Goal: Check status: Check status

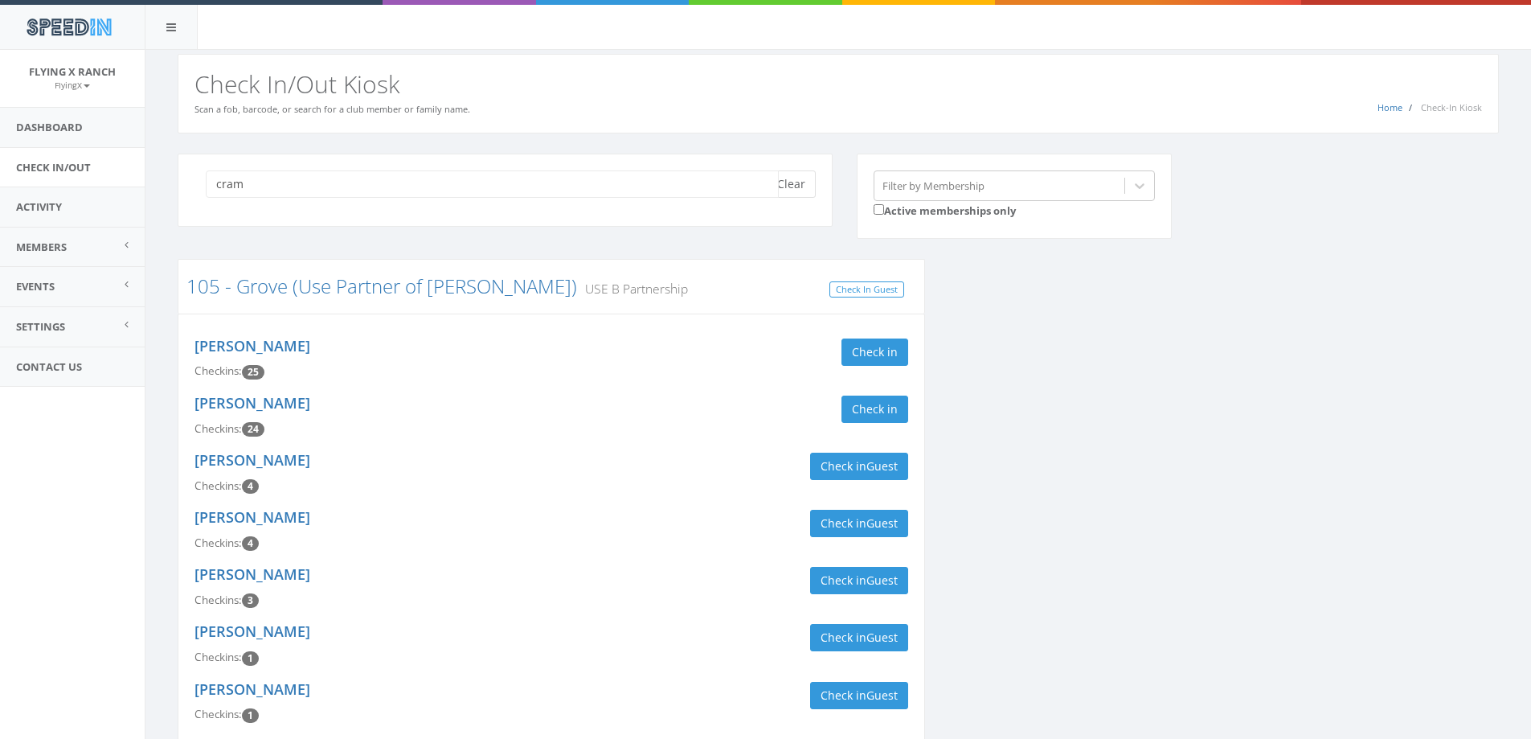
type input "cram"
click at [792, 179] on button "Clear" at bounding box center [791, 183] width 49 height 27
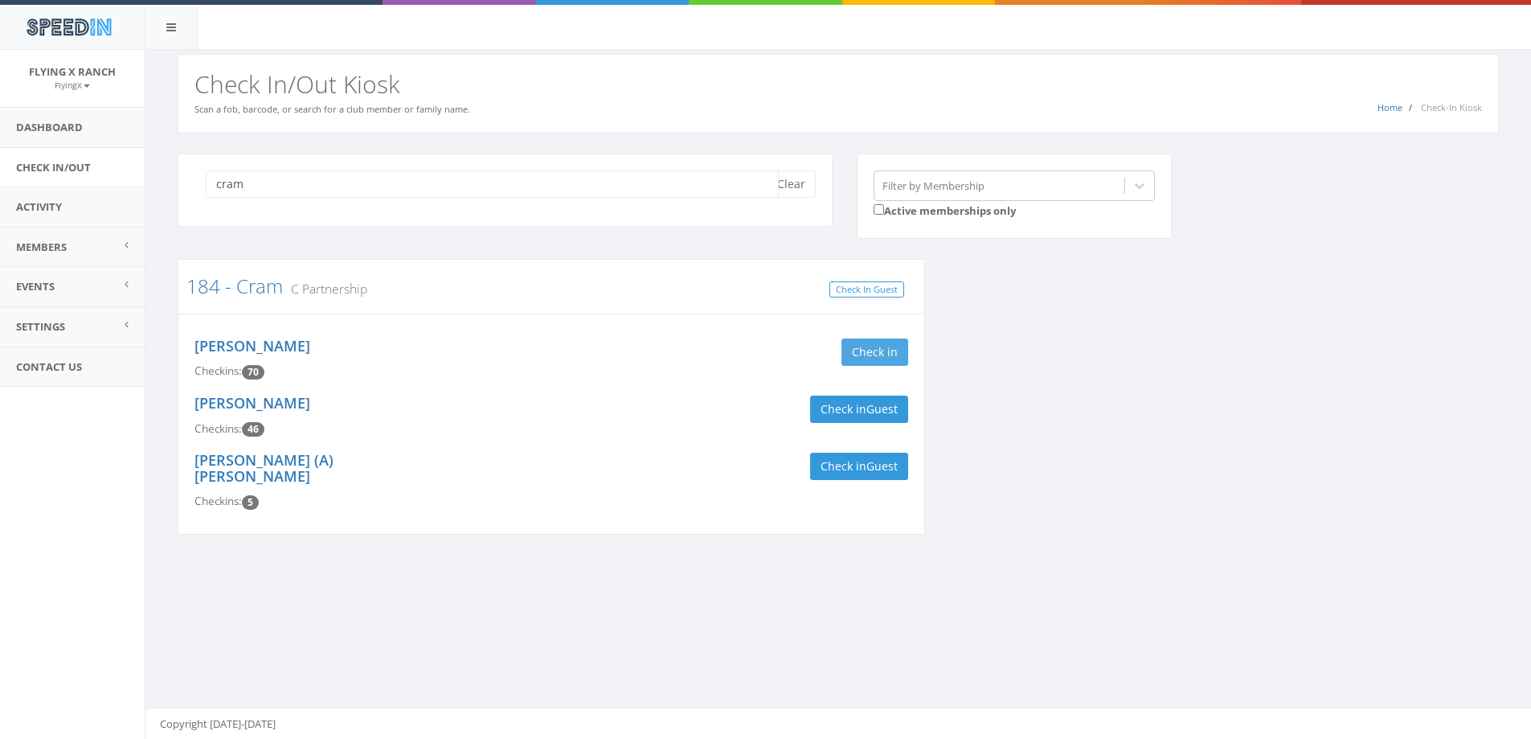
type input "cram"
click at [871, 350] on button "Check in" at bounding box center [874, 351] width 67 height 27
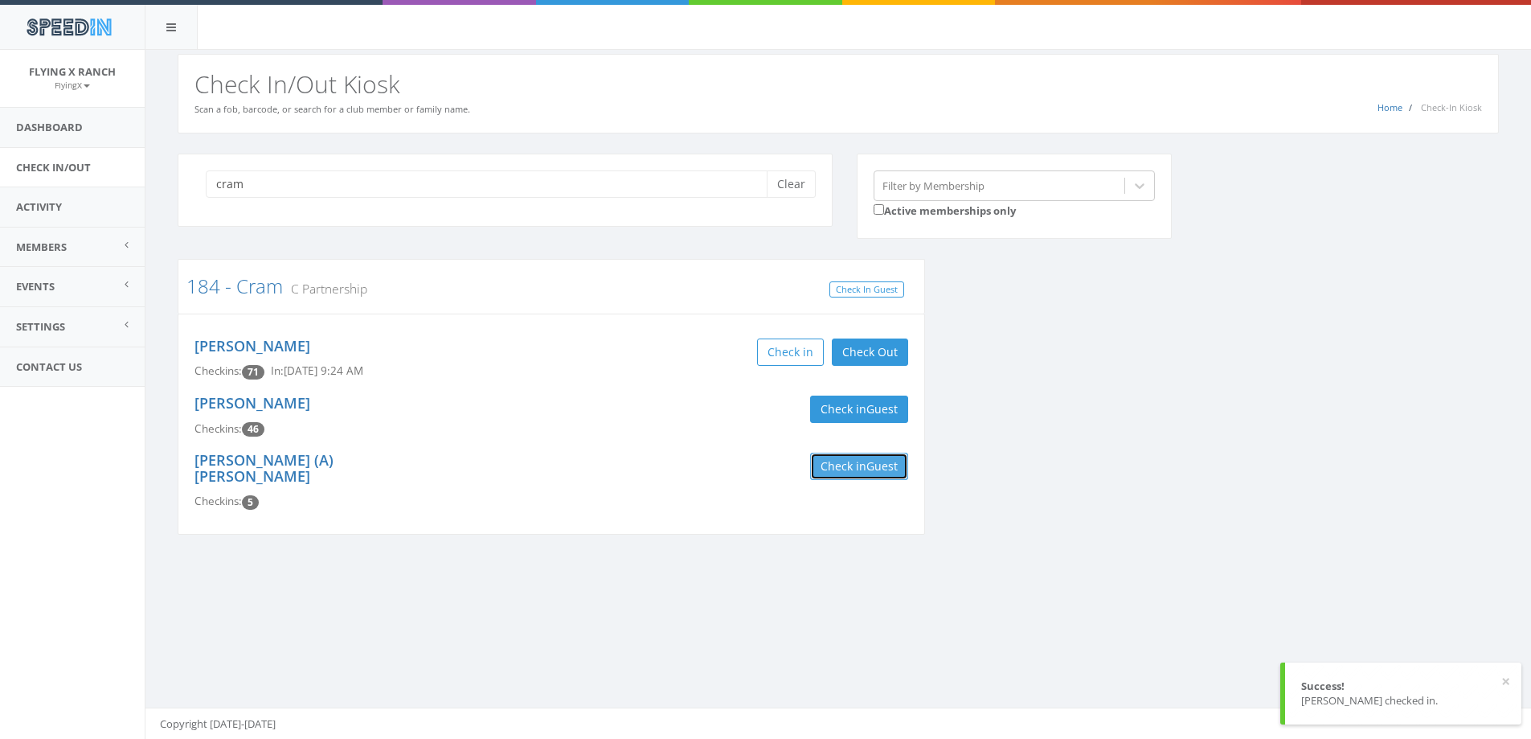
click at [877, 462] on span "Guest" at bounding box center [881, 465] width 31 height 15
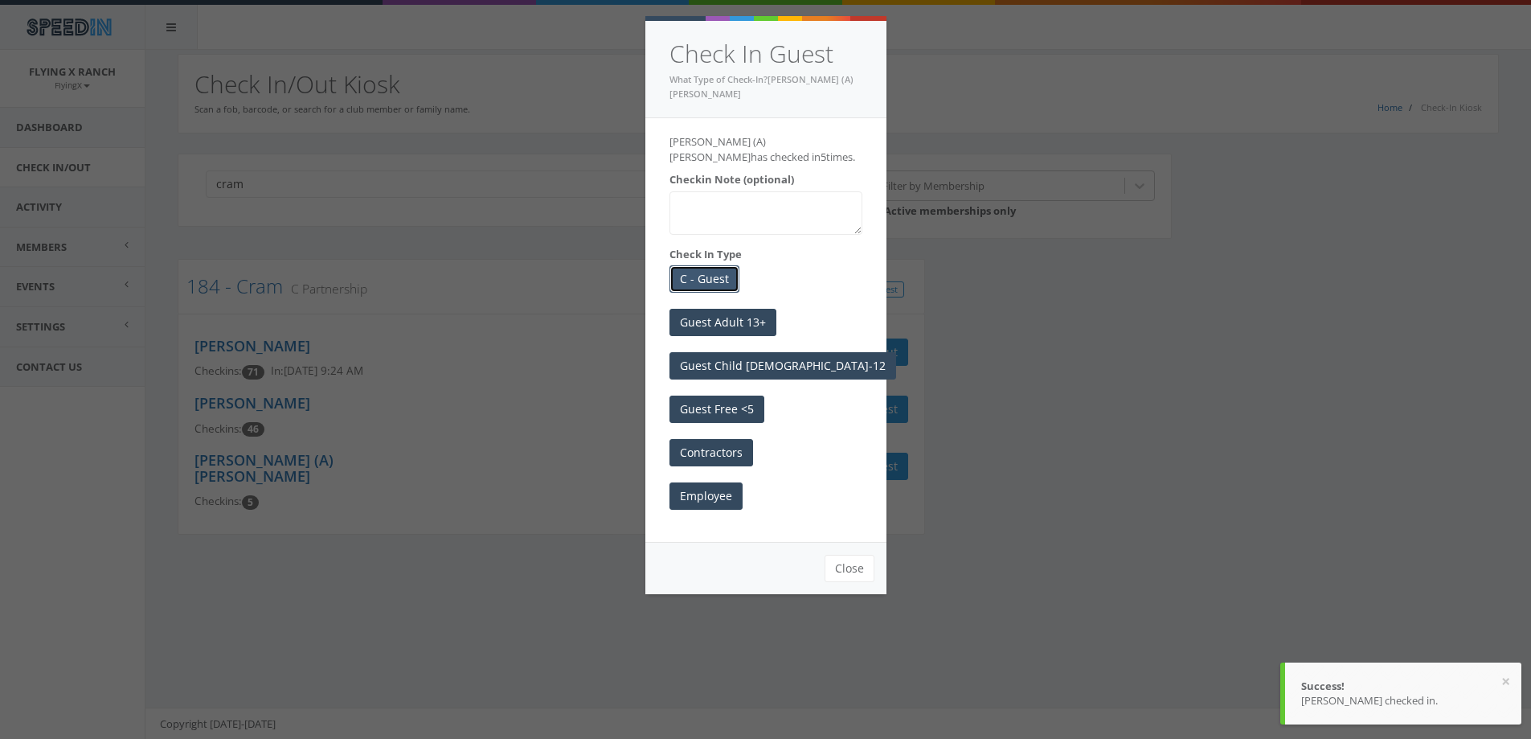
click at [678, 265] on button "C - Guest" at bounding box center [704, 278] width 70 height 27
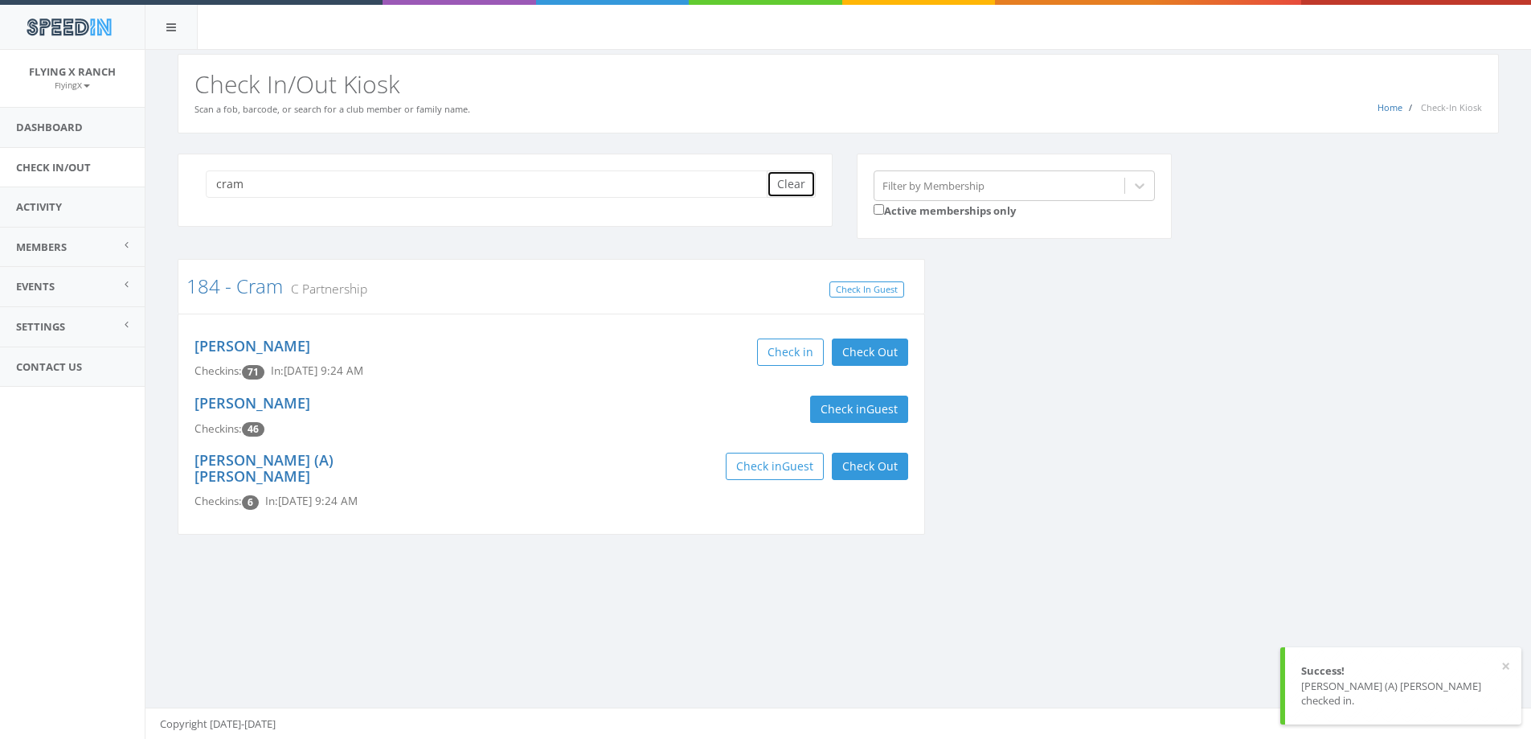
click at [789, 187] on button "Clear" at bounding box center [791, 183] width 49 height 27
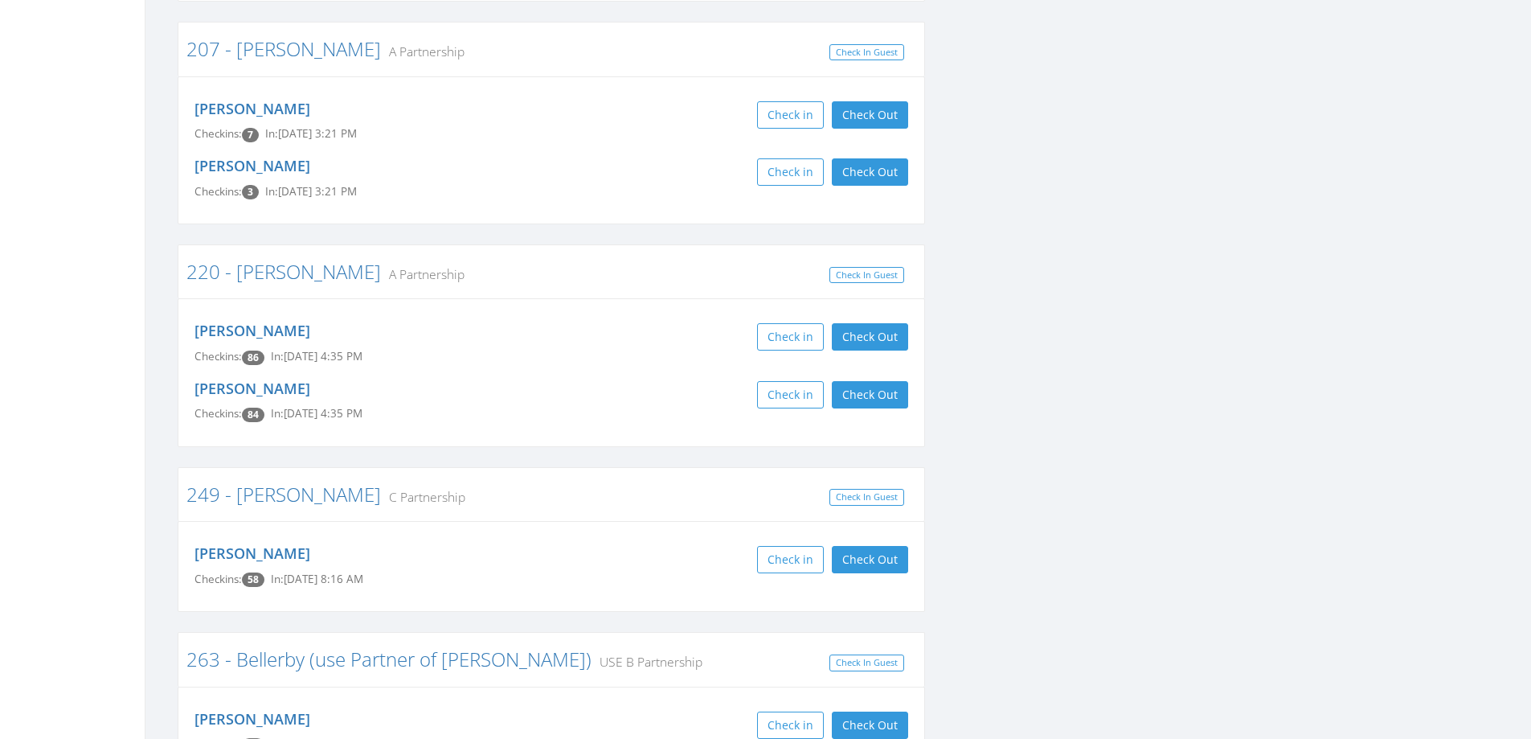
scroll to position [2009, 0]
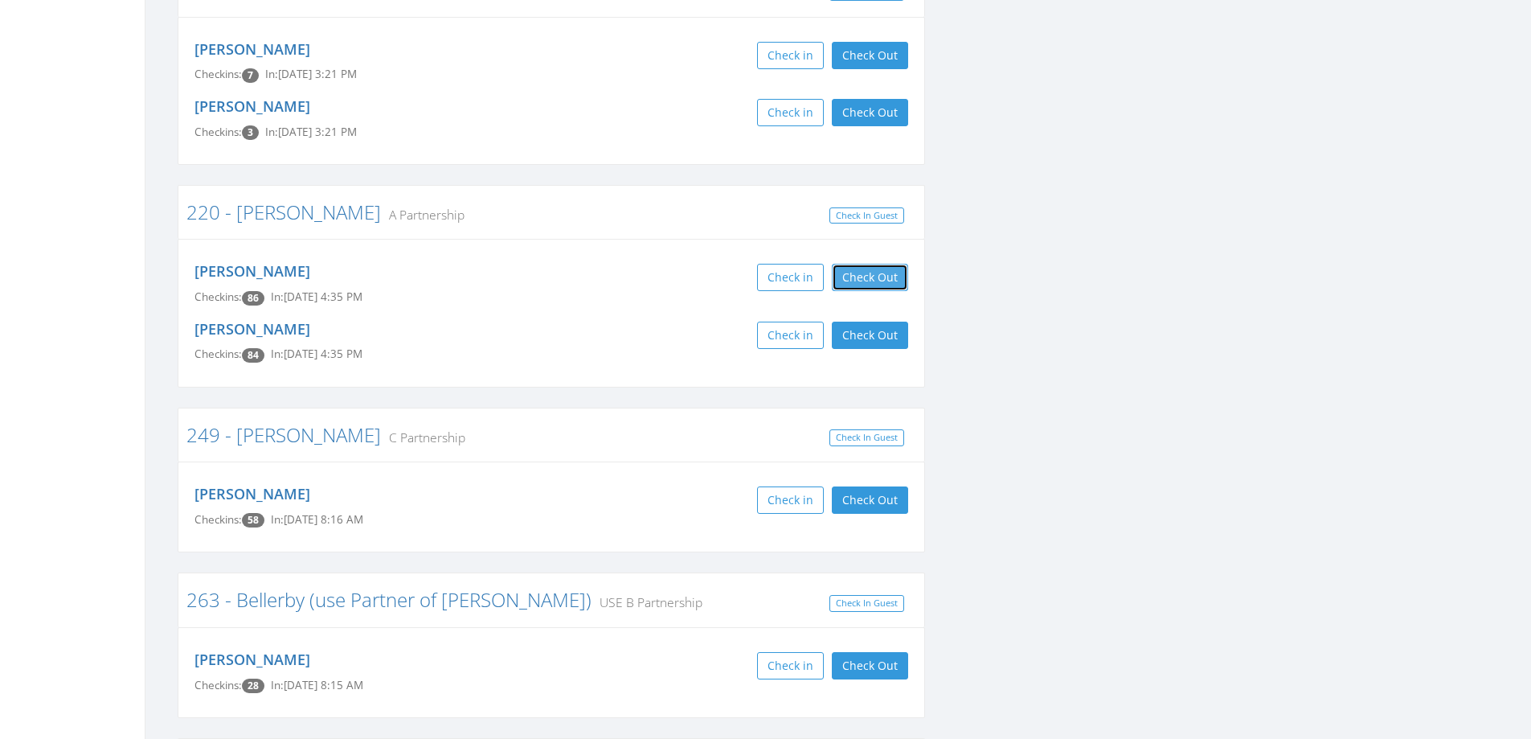
click at [844, 264] on button "Check Out" at bounding box center [870, 277] width 76 height 27
click at [886, 313] on div "[PERSON_NAME] Checkins: 84 In: [DATE] 4:35 PM Check in Check Out Check Out" at bounding box center [551, 341] width 738 height 57
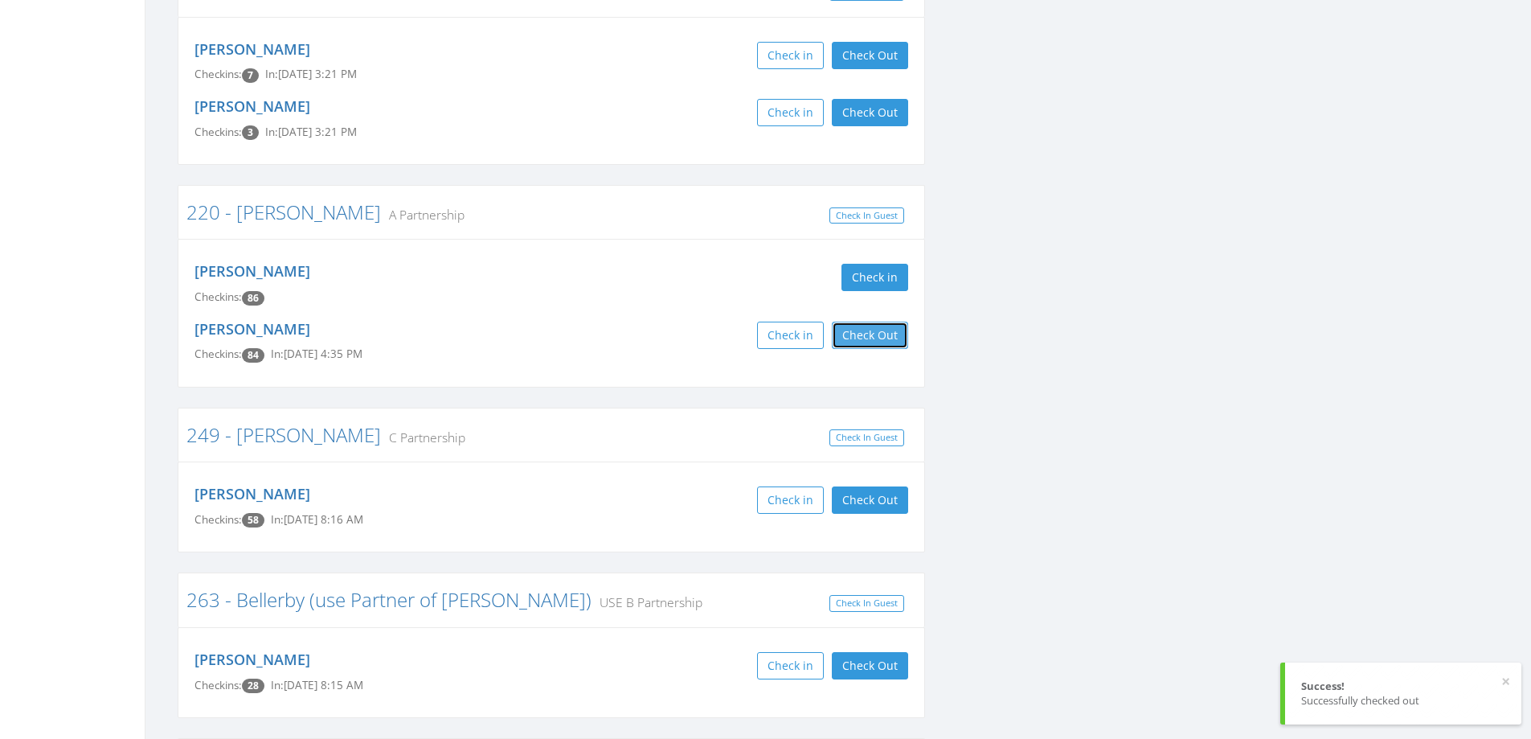
click at [886, 321] on button "Check Out" at bounding box center [870, 334] width 76 height 27
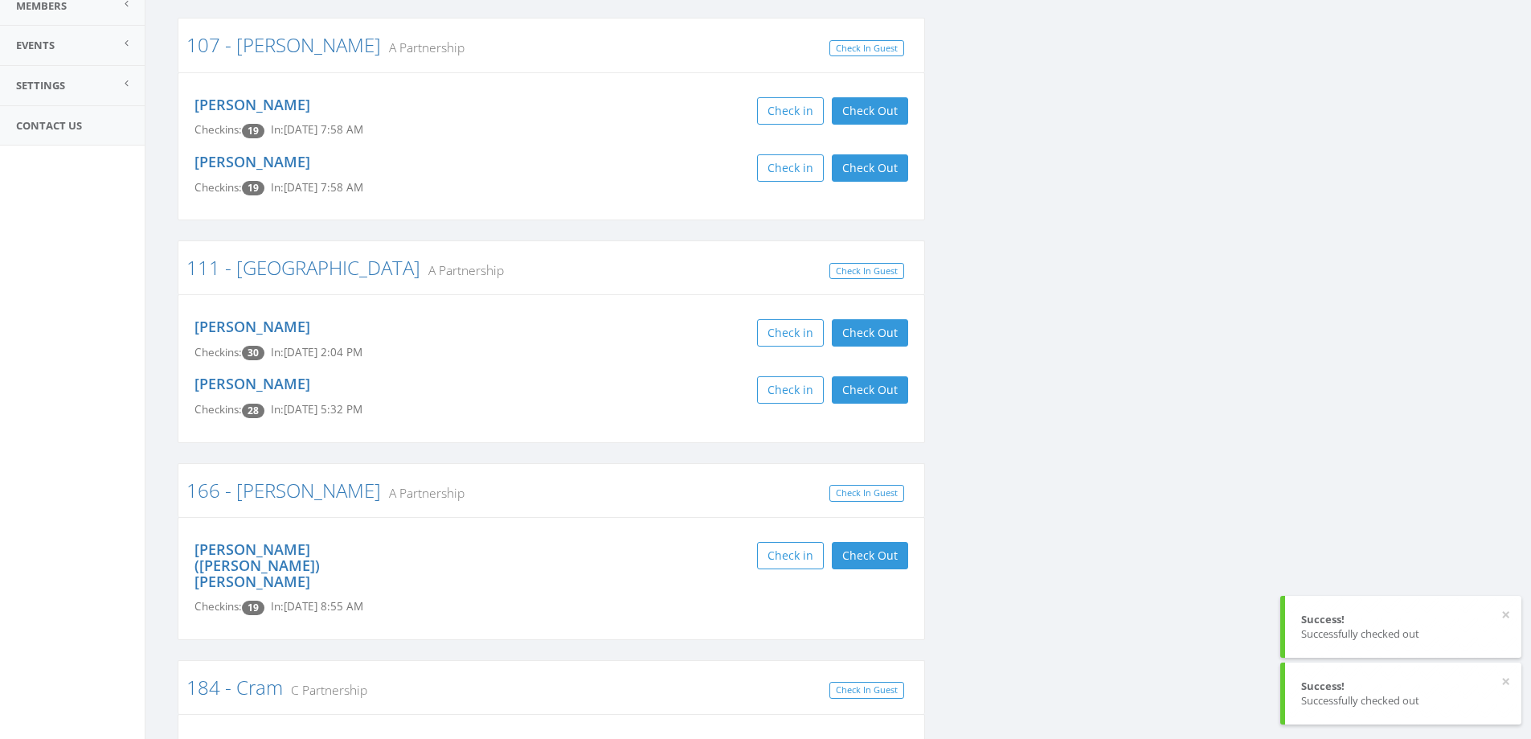
scroll to position [0, 0]
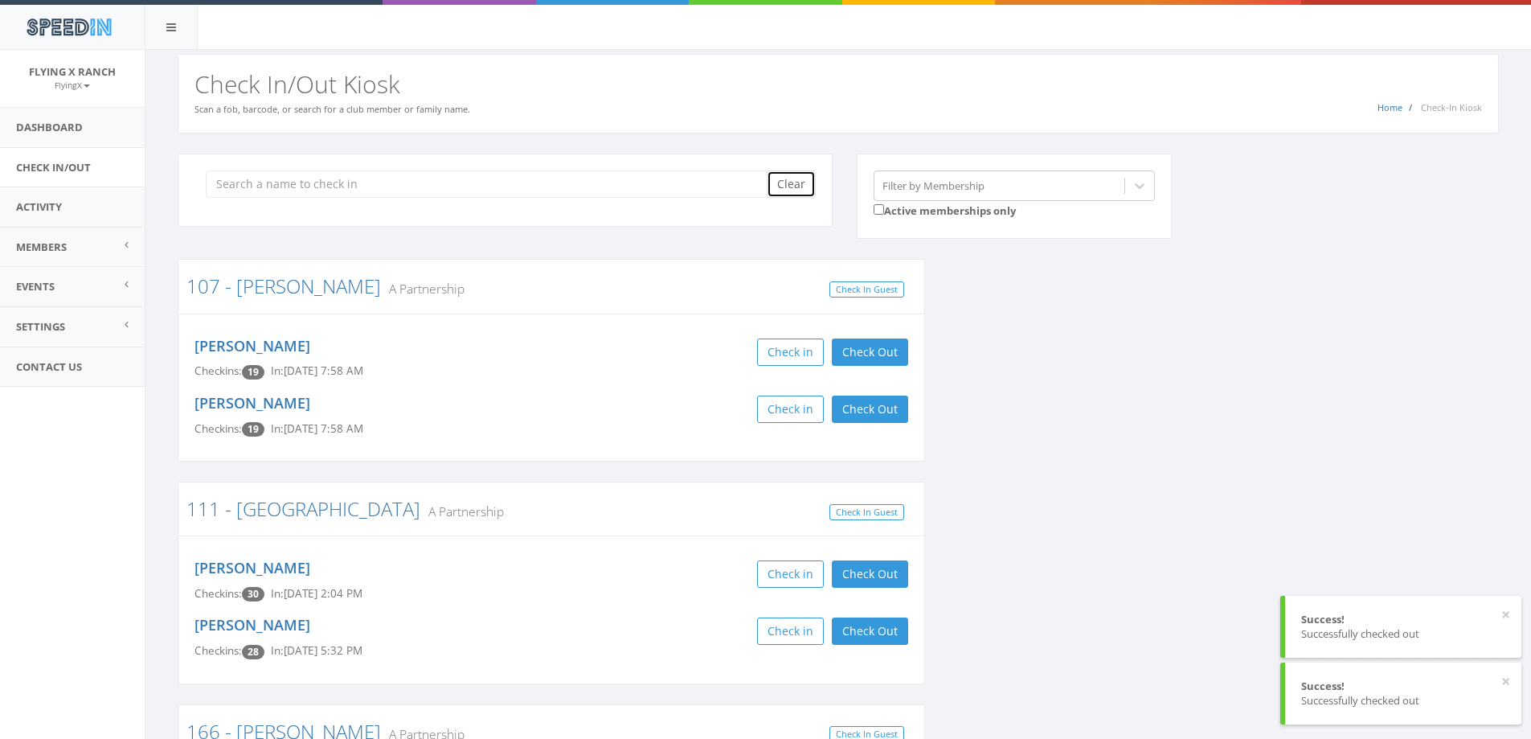
click at [800, 181] on button "Clear" at bounding box center [791, 183] width 49 height 27
